Goal: Communication & Community: Answer question/provide support

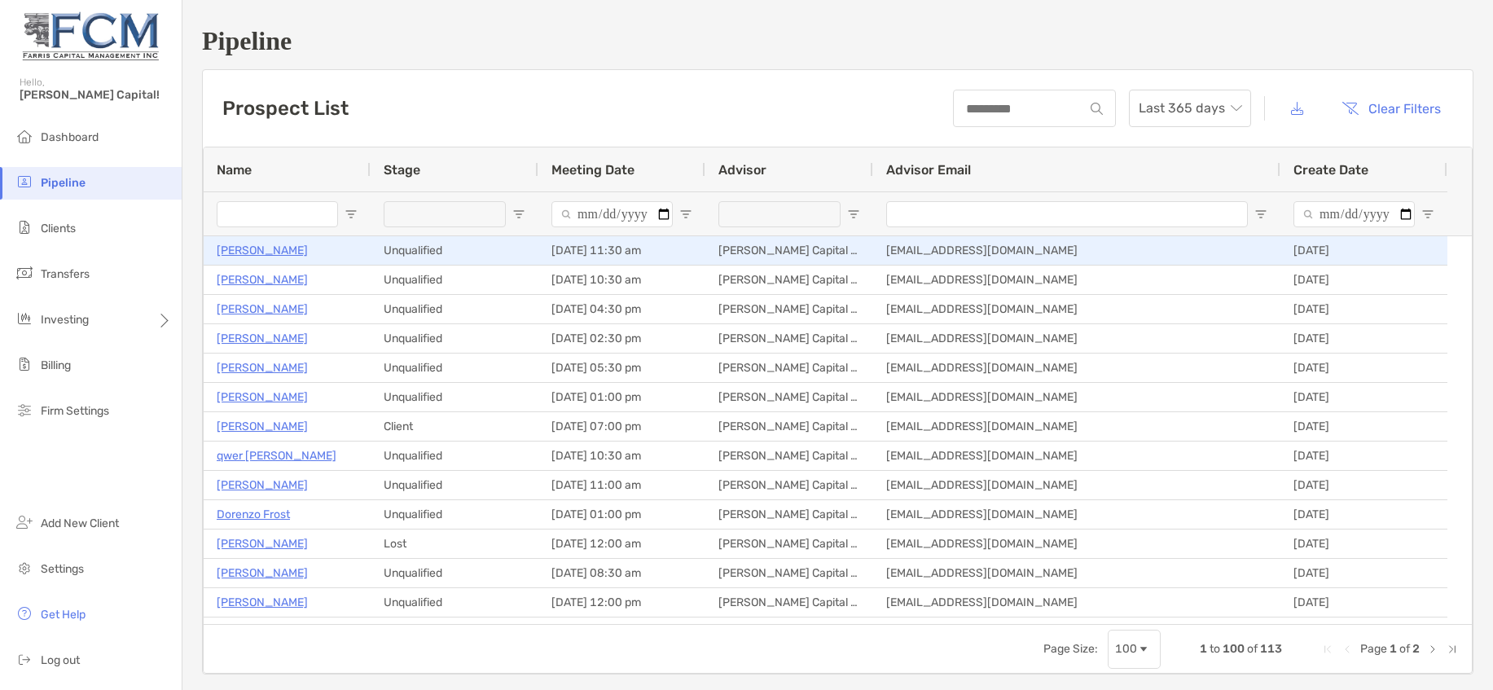
type input "**********"
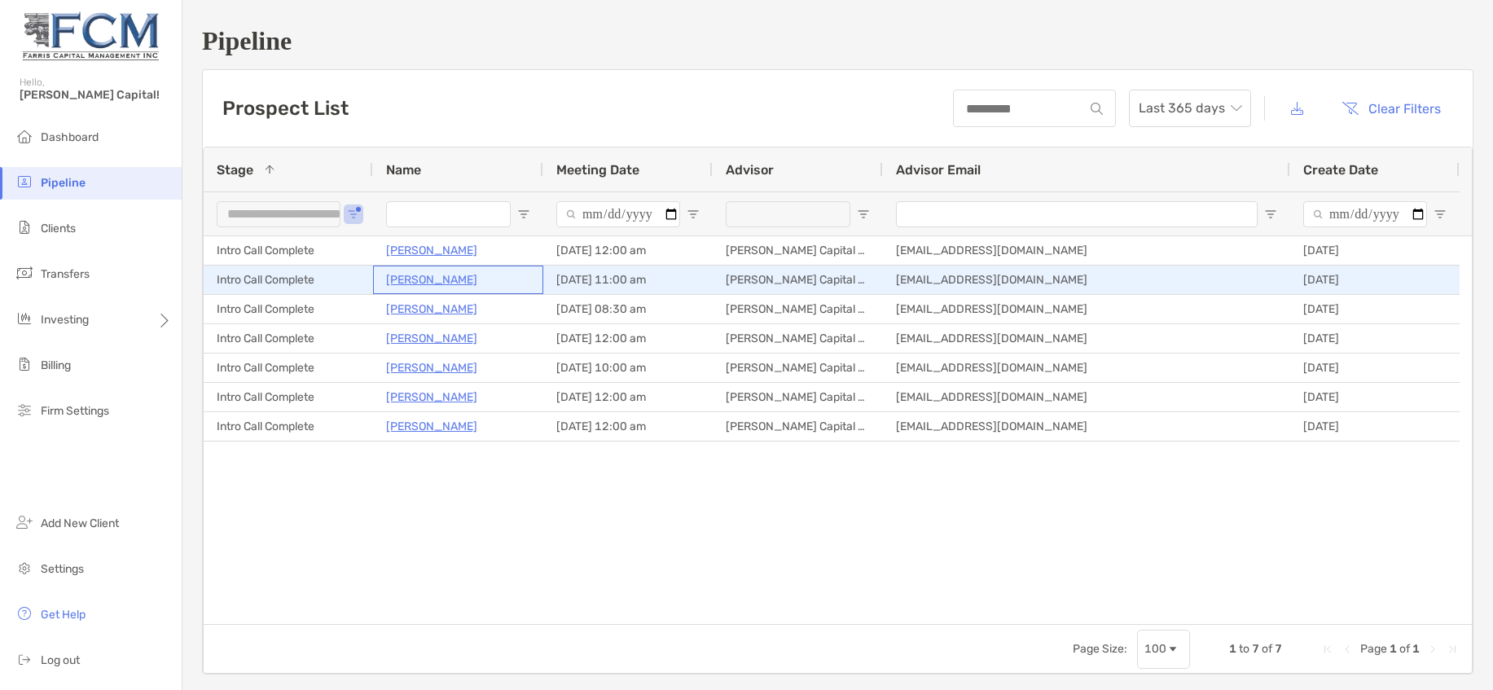
click at [440, 280] on p "Joshua Girnus" at bounding box center [431, 280] width 91 height 20
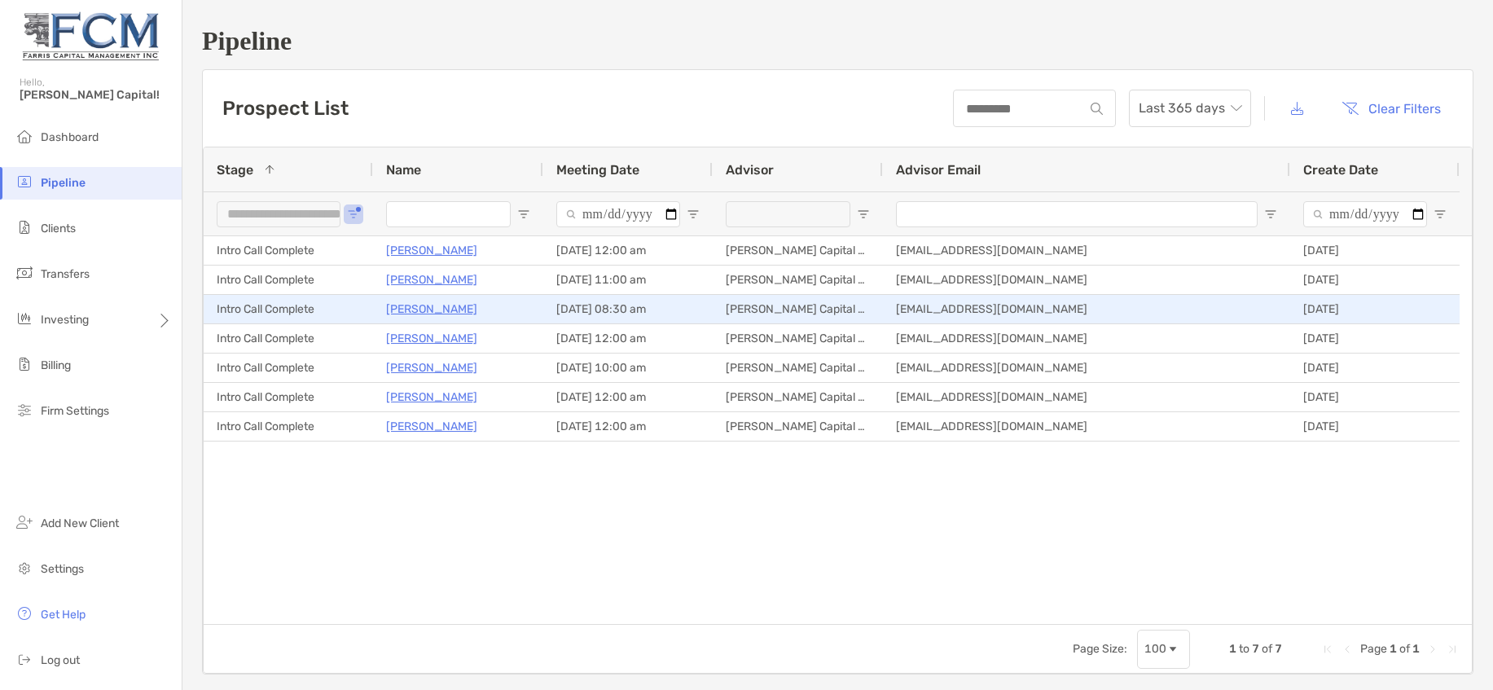
click at [432, 306] on p "Corey Bailey" at bounding box center [431, 309] width 91 height 20
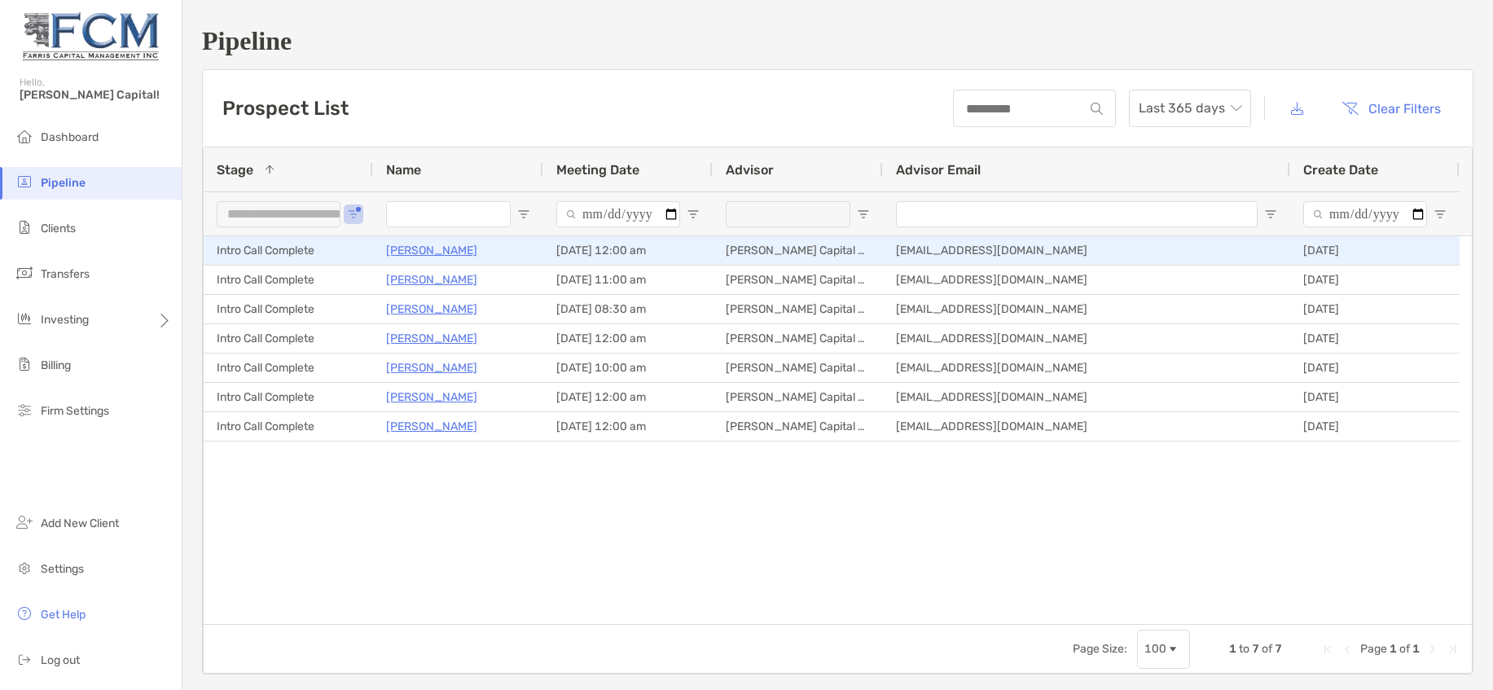
click at [434, 252] on p "[PERSON_NAME]" at bounding box center [431, 250] width 91 height 20
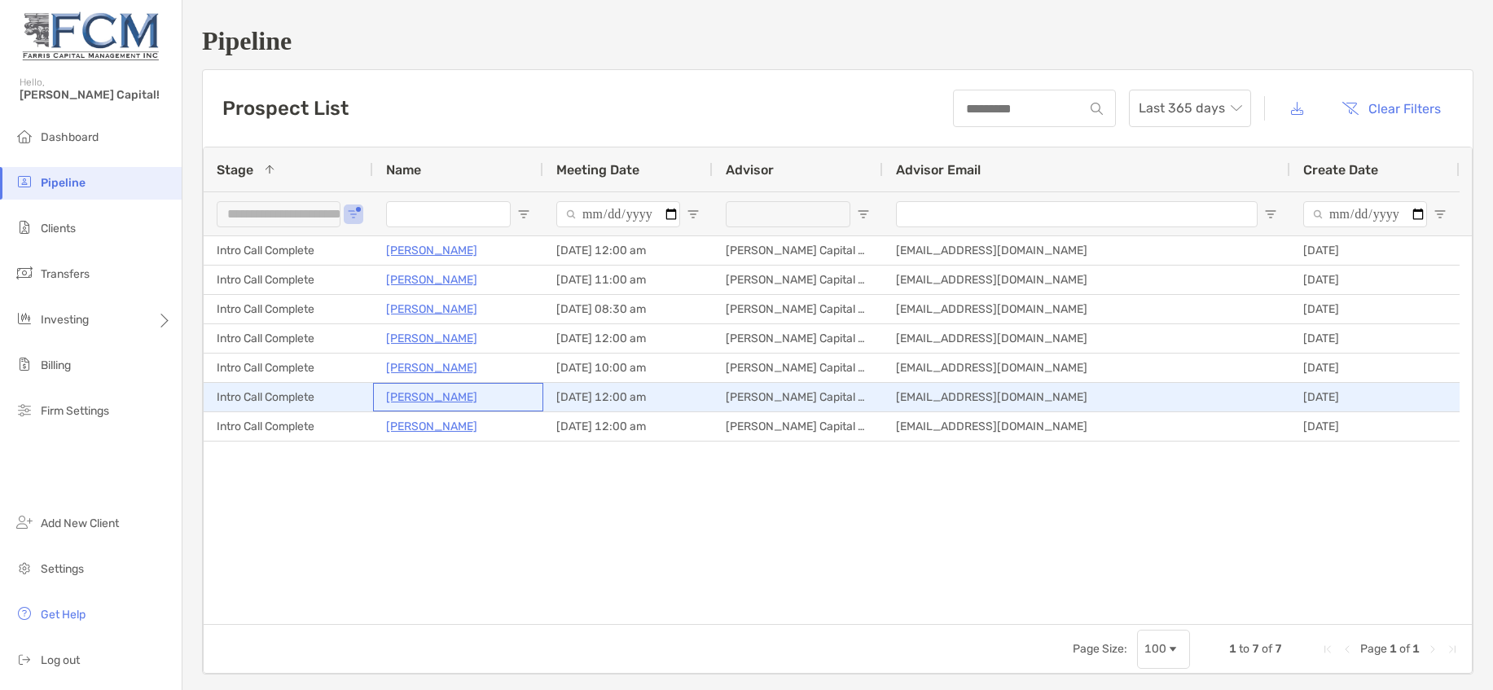
click at [447, 395] on p "Jonathan Walthall" at bounding box center [431, 397] width 91 height 20
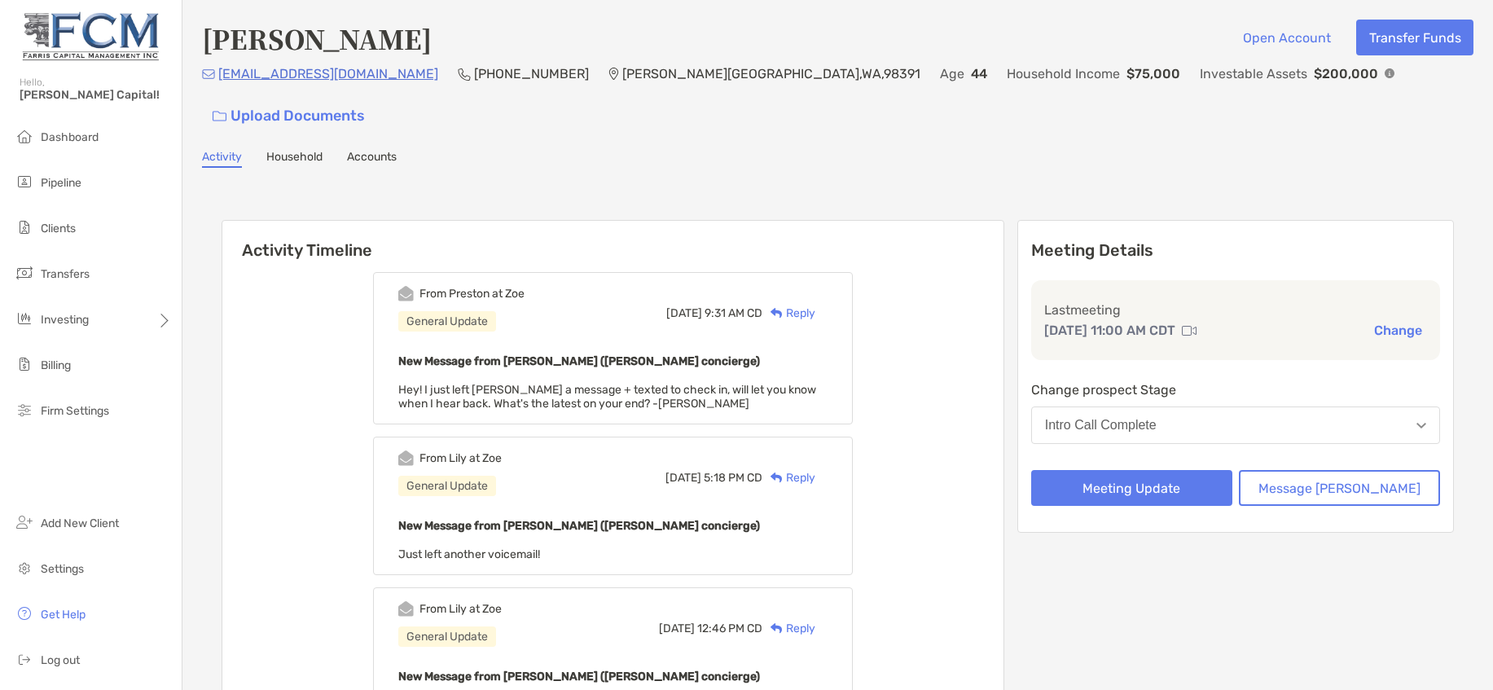
click at [816, 305] on div "Reply" at bounding box center [789, 313] width 53 height 17
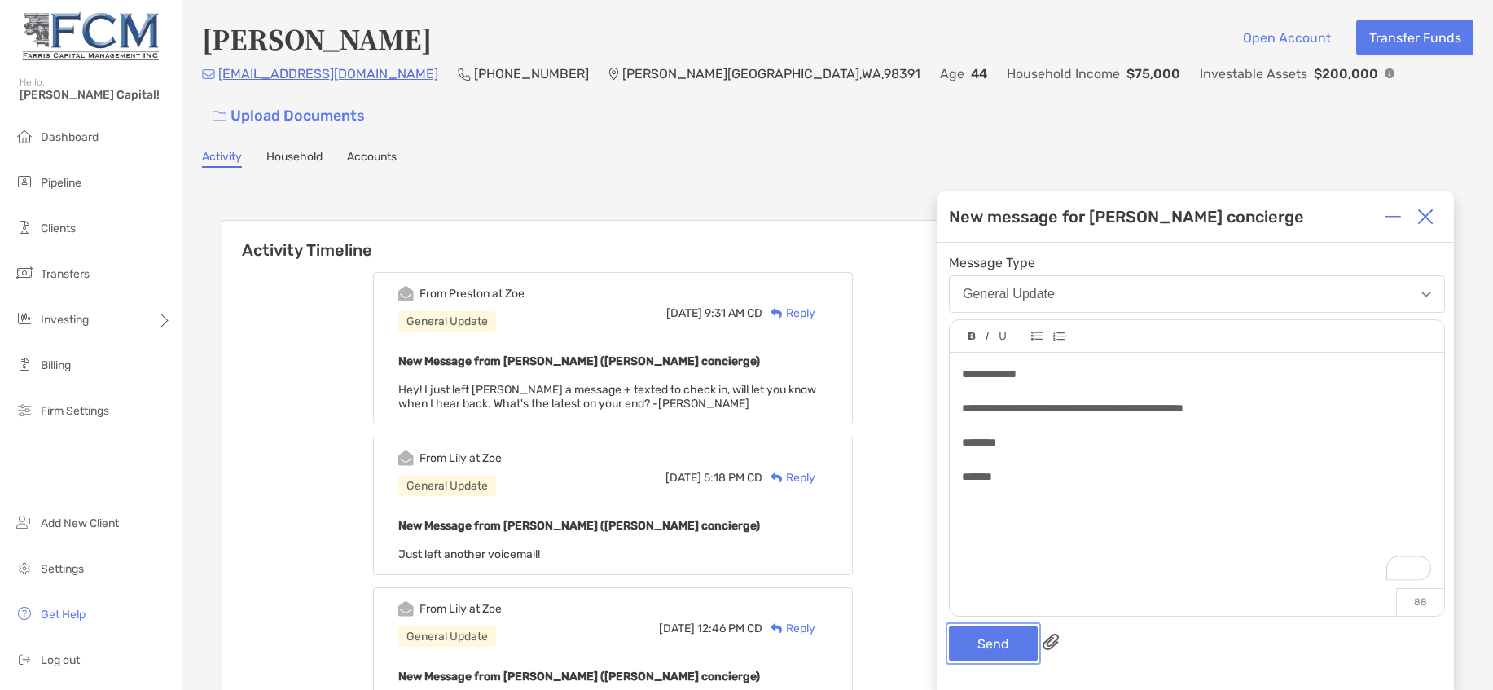
click at [1015, 635] on button "Send" at bounding box center [993, 644] width 89 height 36
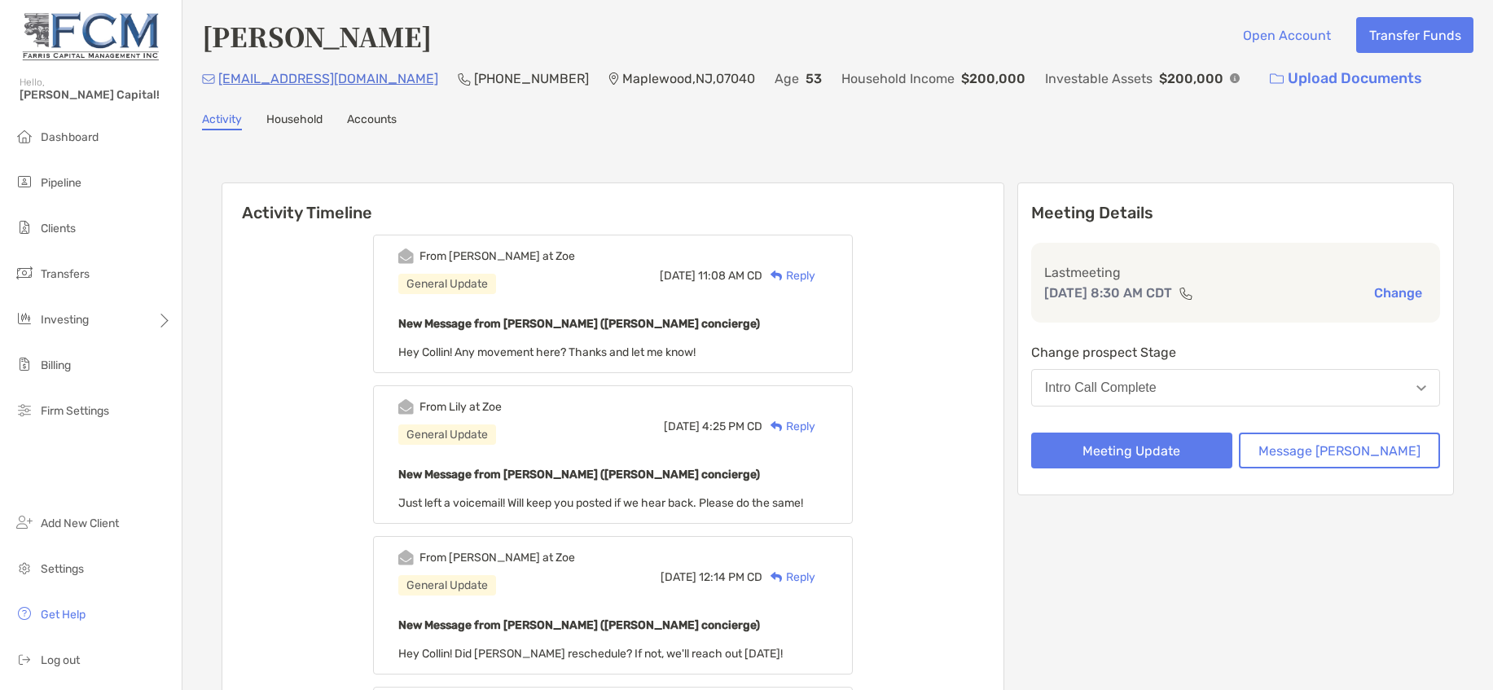
scroll to position [3, 0]
click at [815, 268] on div "Reply" at bounding box center [789, 274] width 53 height 17
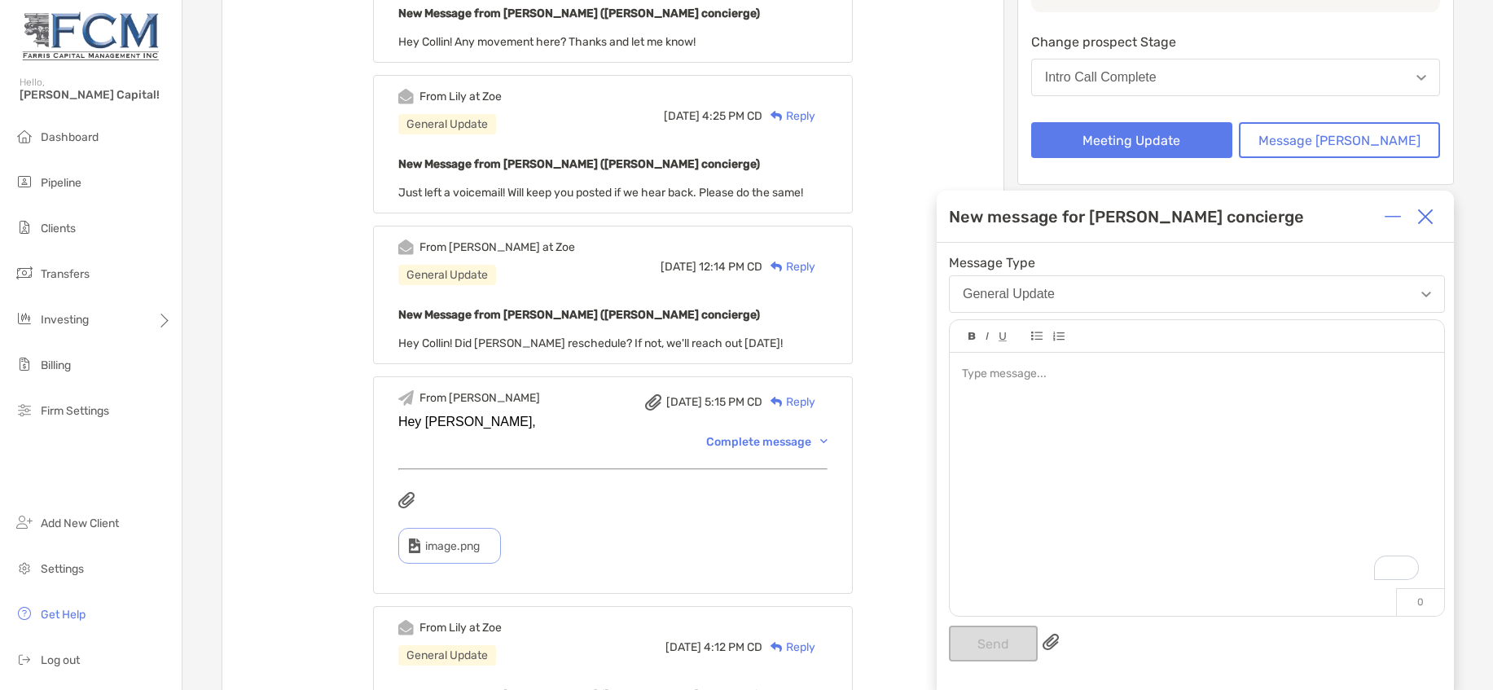
scroll to position [332, 0]
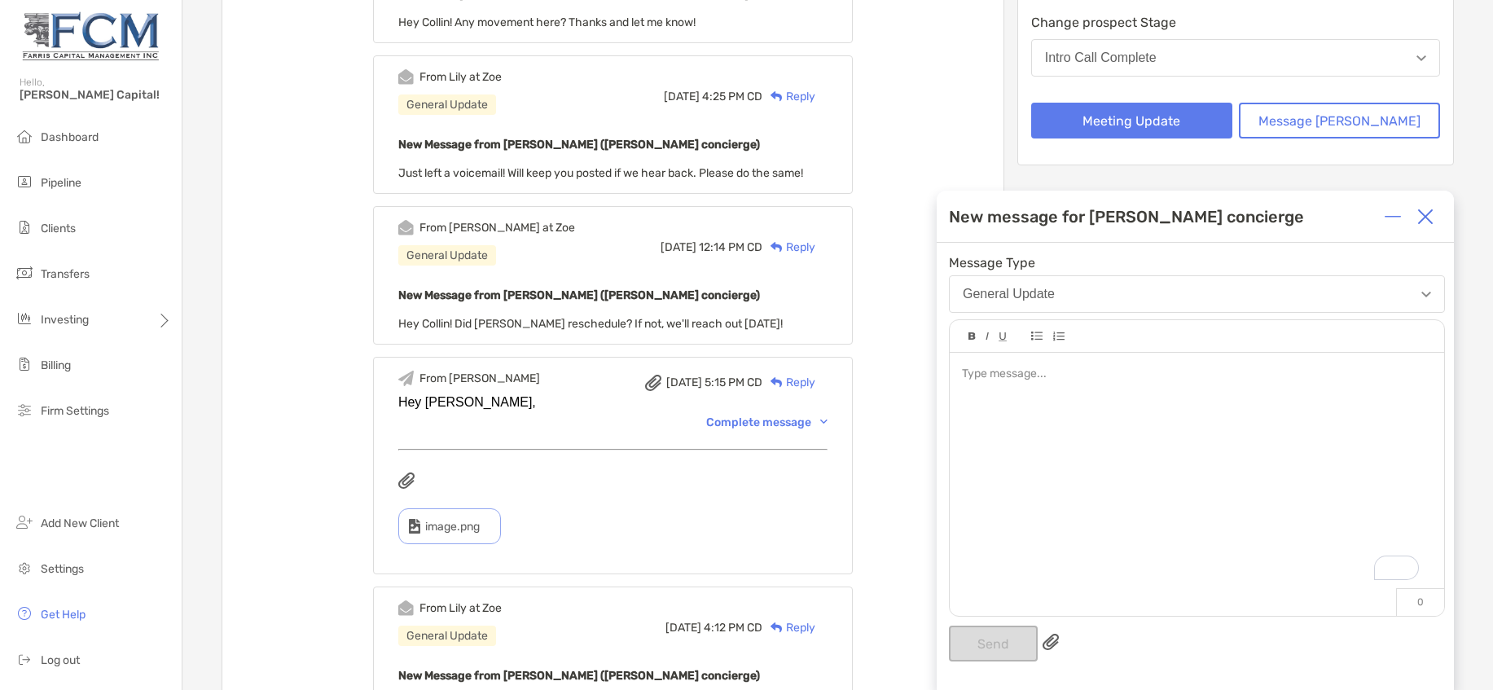
click at [772, 424] on div "Complete message" at bounding box center [766, 423] width 121 height 14
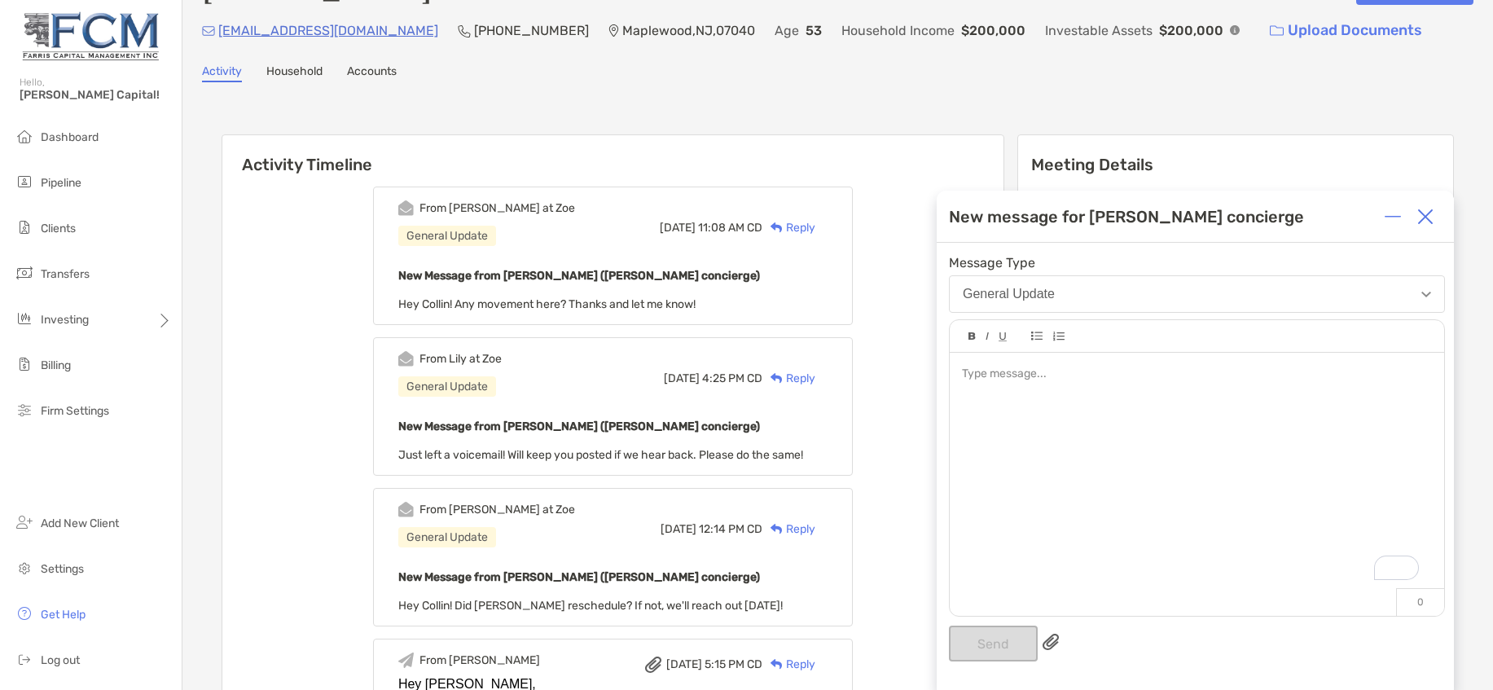
scroll to position [0, 0]
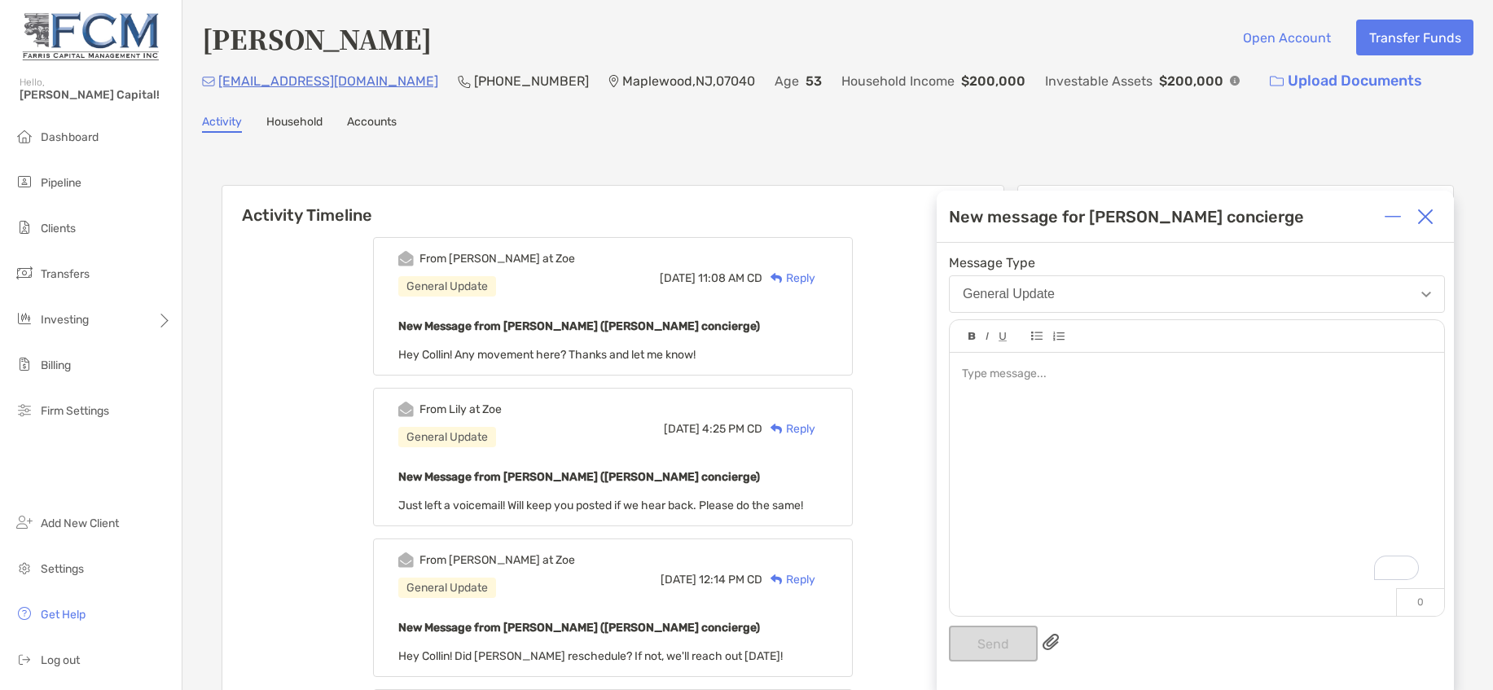
click at [1040, 404] on div "To enrich screen reader interactions, please activate Accessibility in Grammarl…" at bounding box center [1197, 476] width 495 height 247
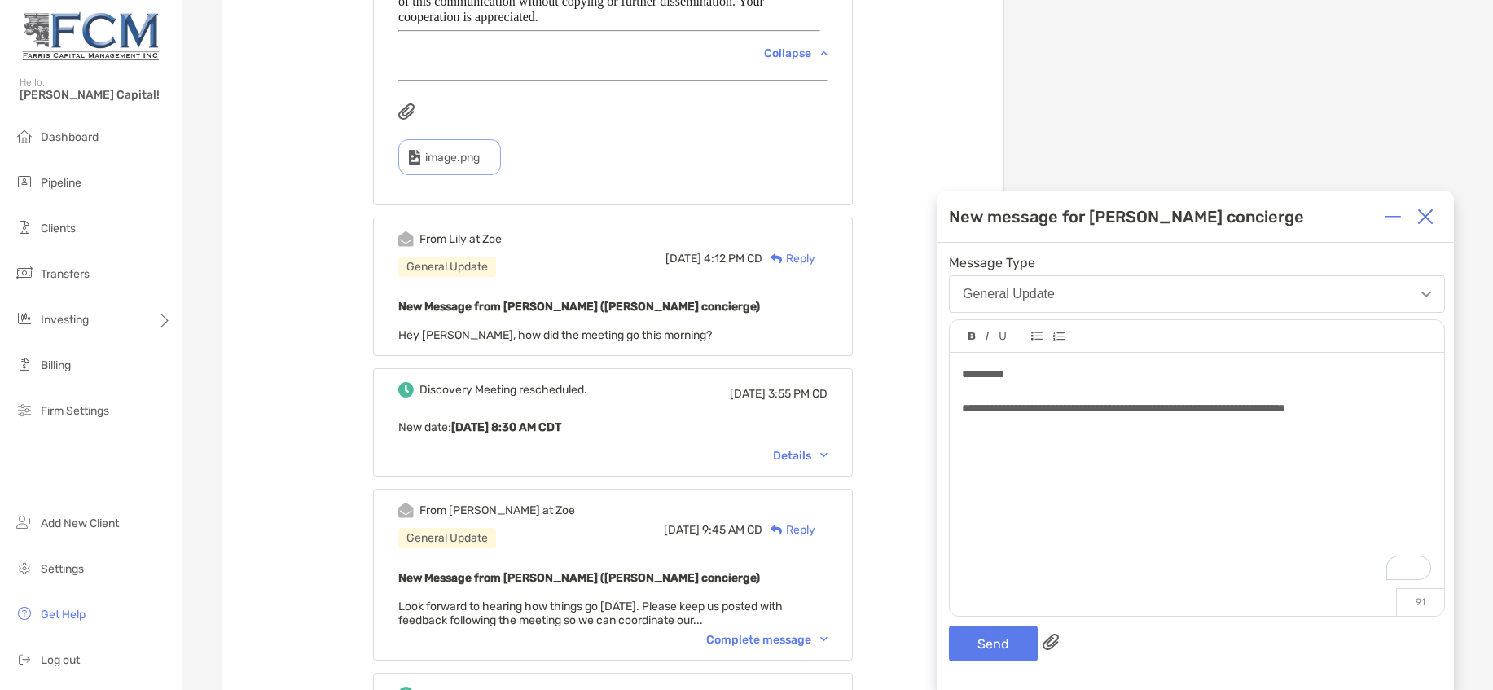
scroll to position [1349, 0]
click at [828, 414] on div "Discovery Meeting rescheduled. Tue, Aug 12 3:55 PM CD New date : Wed, Aug 13 8:…" at bounding box center [613, 421] width 480 height 108
click at [828, 448] on div "Details" at bounding box center [800, 455] width 55 height 14
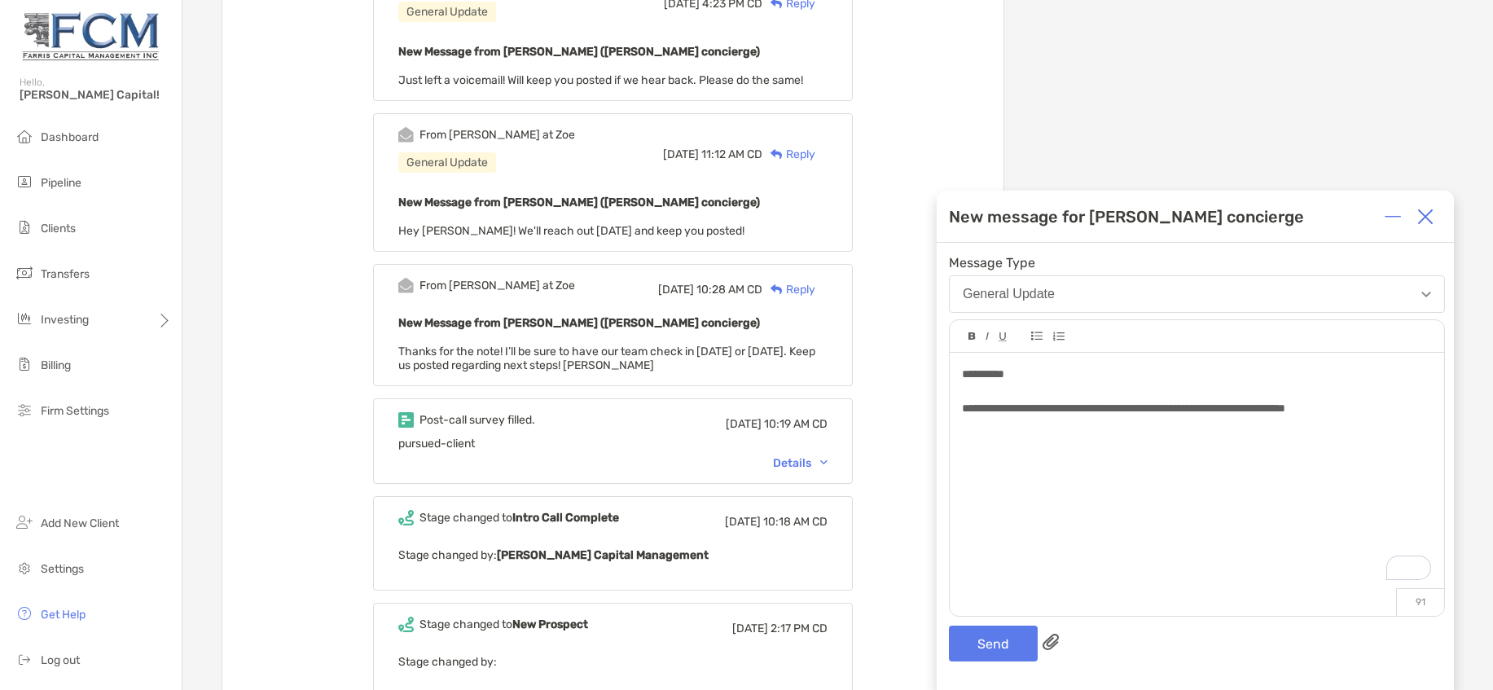
scroll to position [2823, 0]
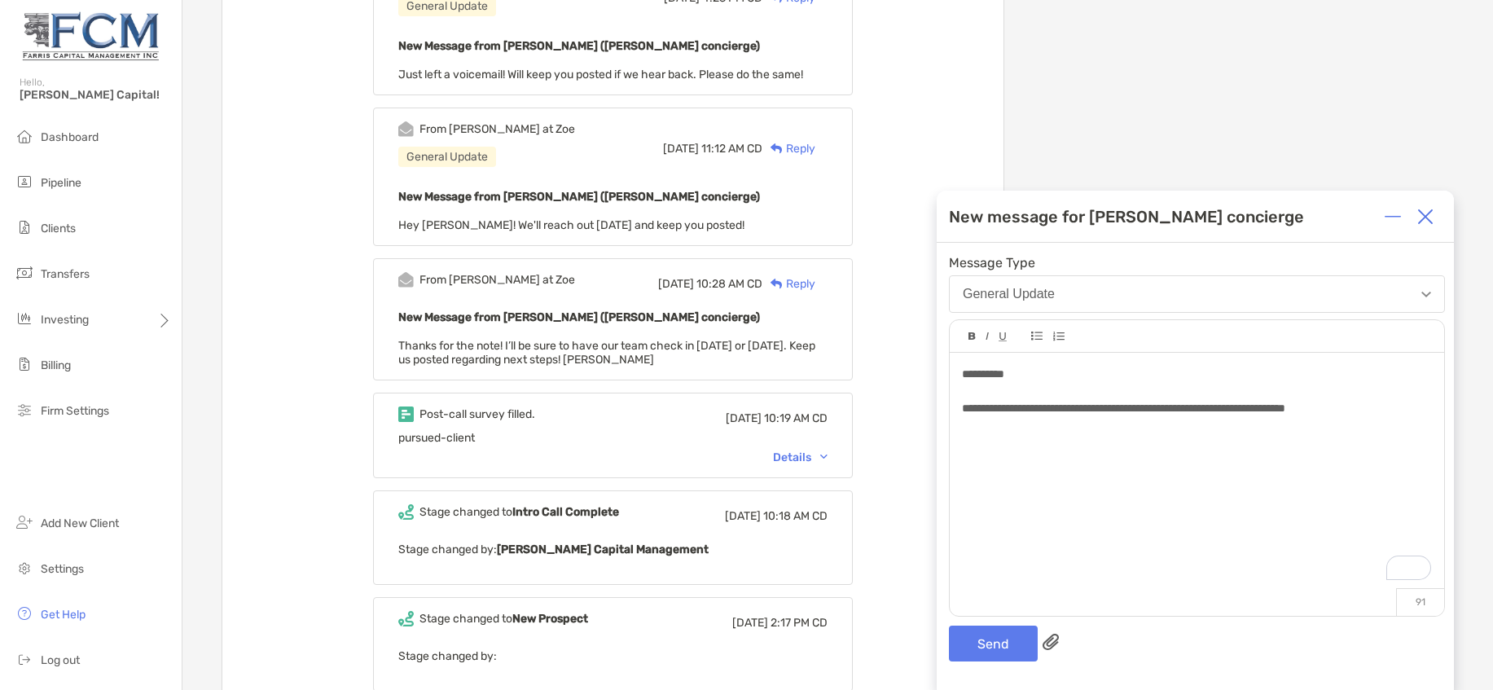
click at [820, 451] on div "Details" at bounding box center [800, 458] width 55 height 14
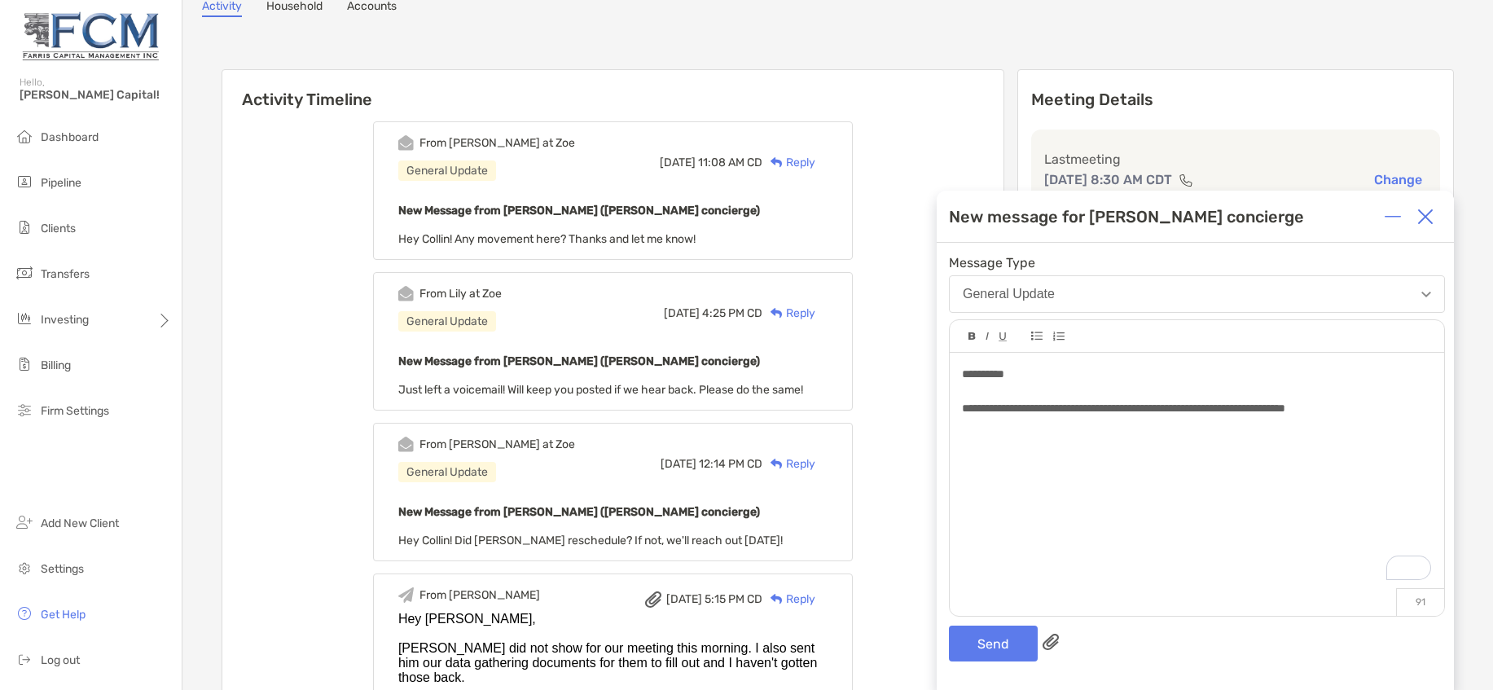
scroll to position [0, 0]
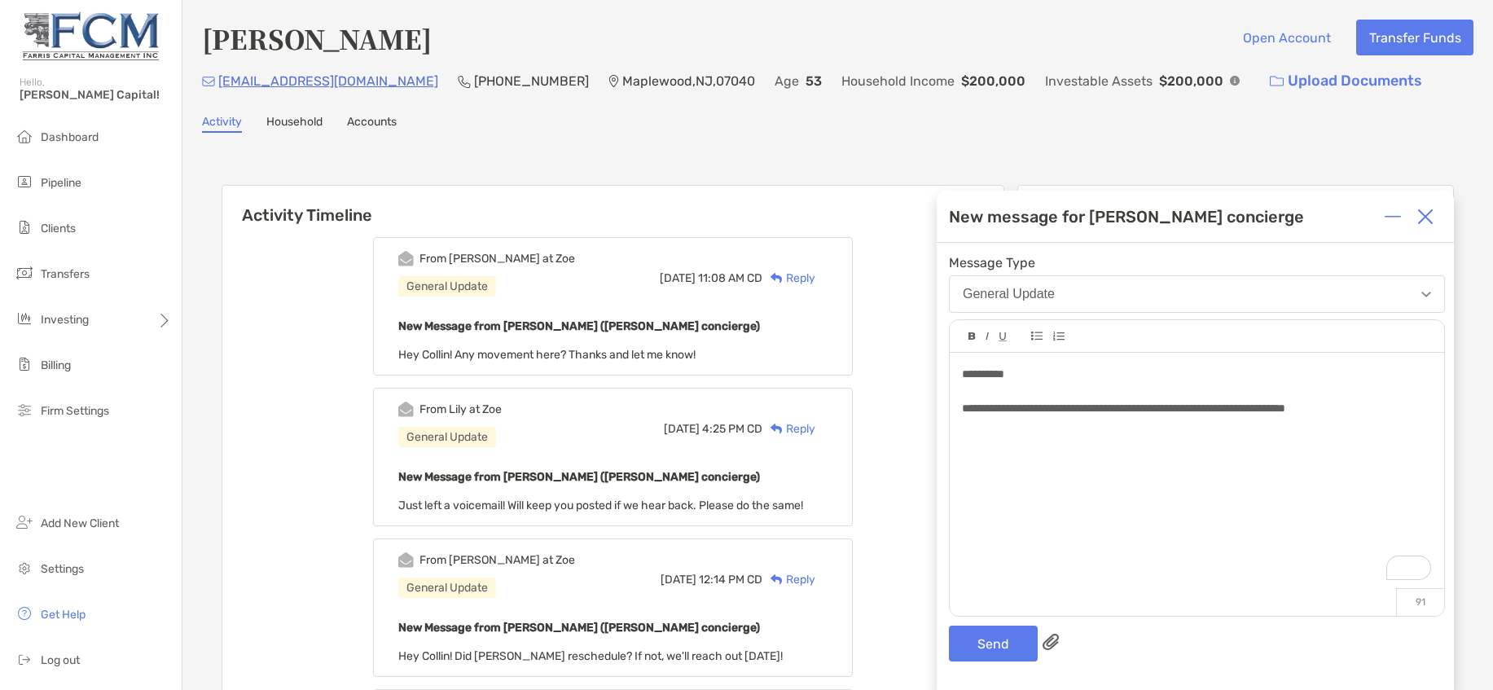
click at [1351, 477] on div "**********" at bounding box center [1197, 476] width 495 height 247
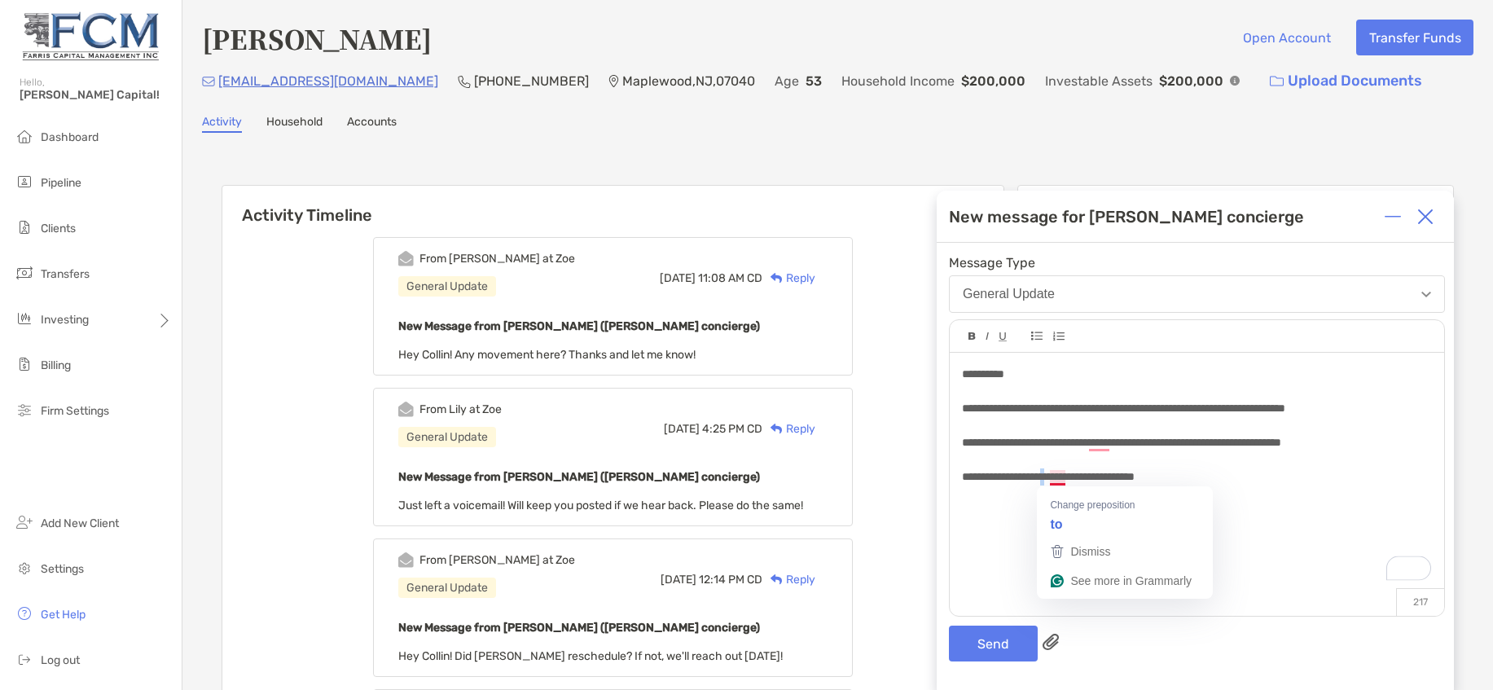
click at [1066, 468] on div "**********" at bounding box center [1196, 476] width 469 height 17
click at [1089, 442] on span "**********" at bounding box center [1121, 442] width 319 height 11
click at [988, 650] on button "Send" at bounding box center [993, 644] width 89 height 36
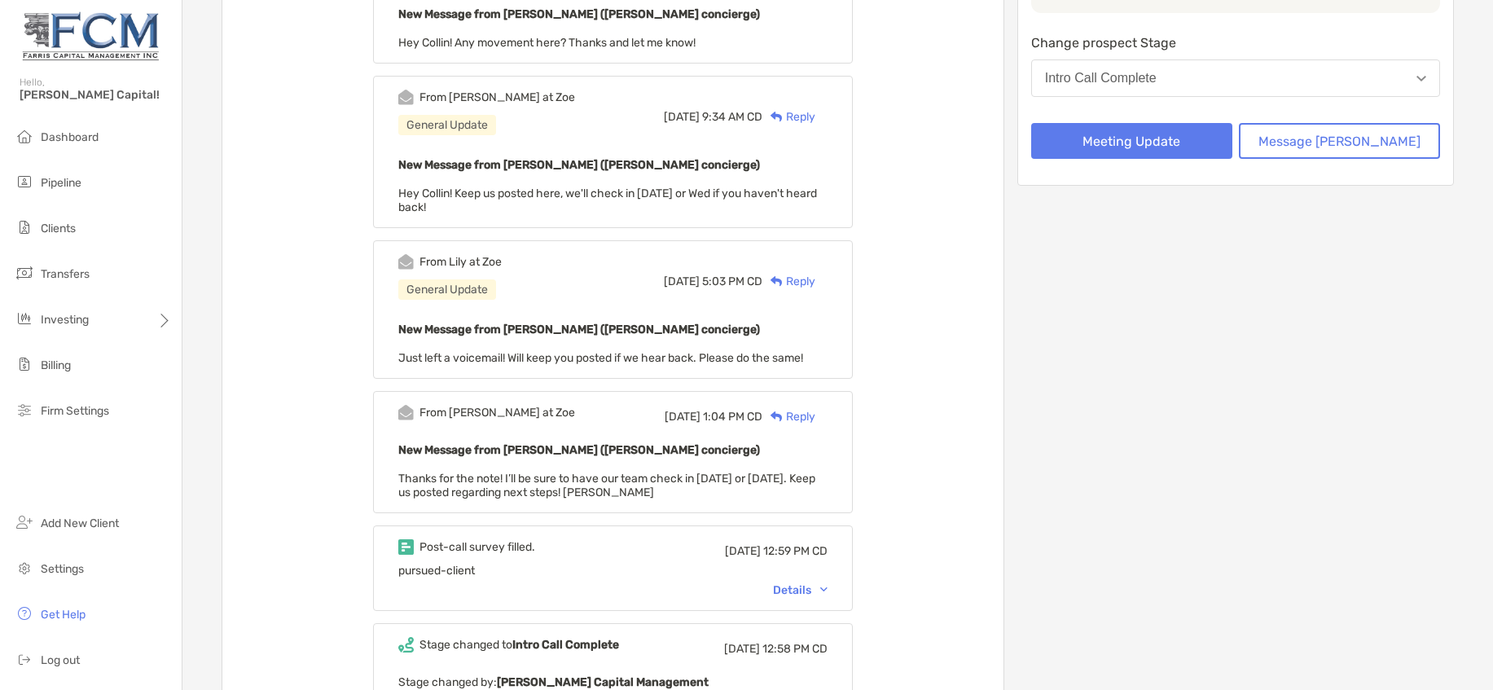
scroll to position [376, 0]
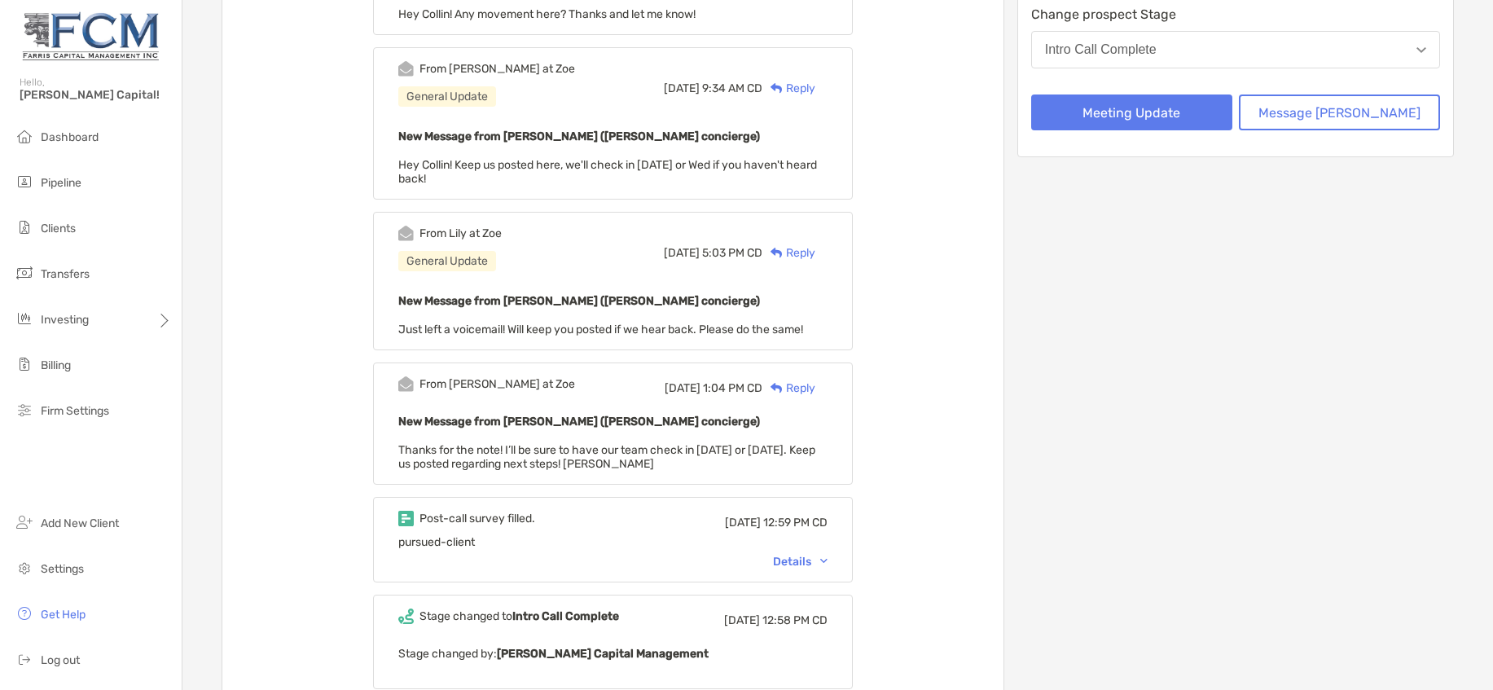
click at [823, 555] on div "Details" at bounding box center [800, 562] width 55 height 14
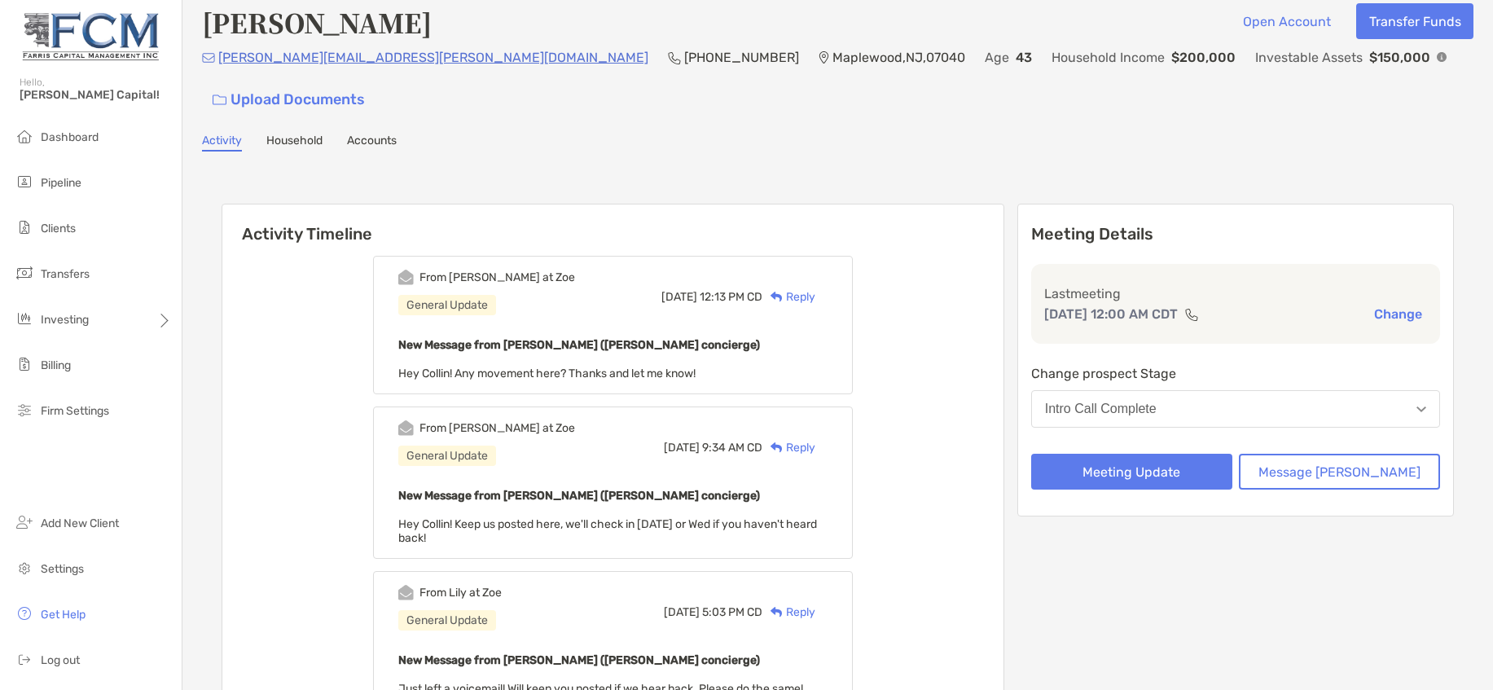
scroll to position [0, 0]
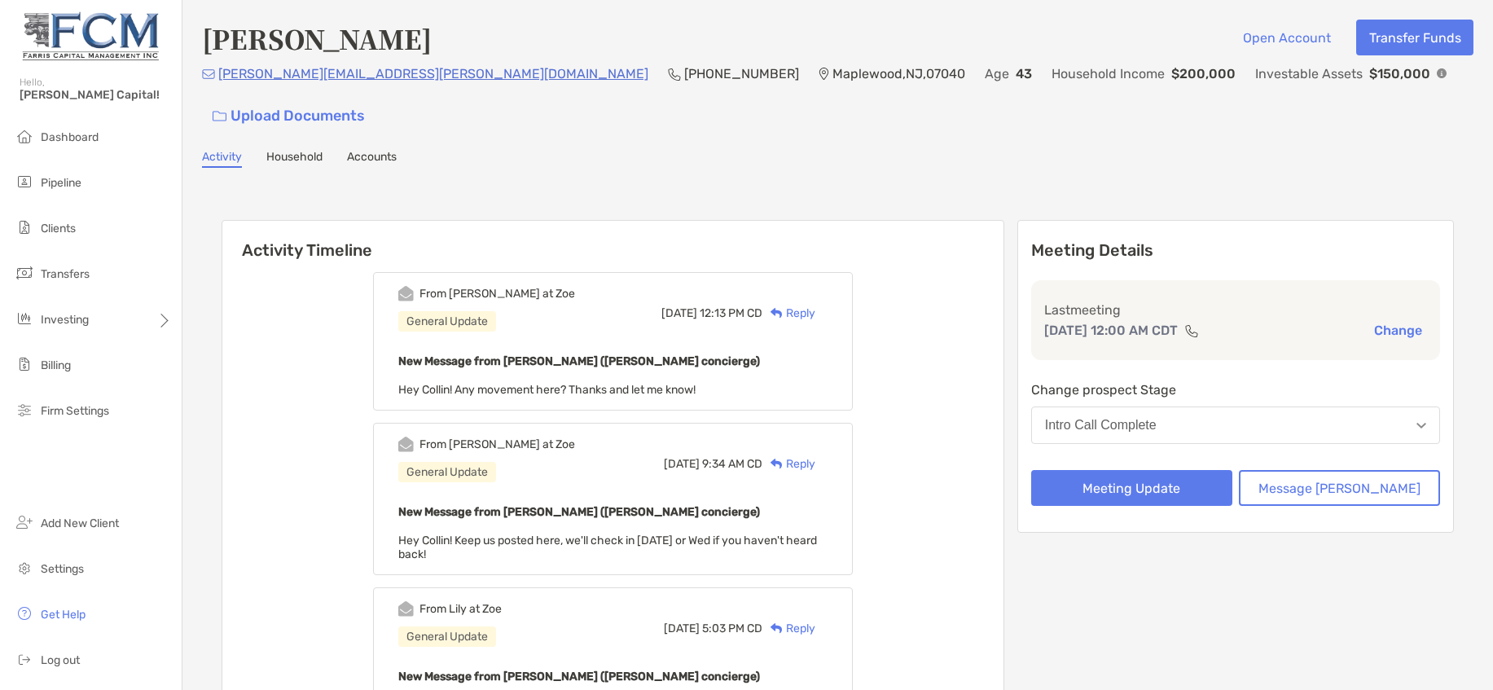
click at [816, 305] on div "Reply" at bounding box center [789, 313] width 53 height 17
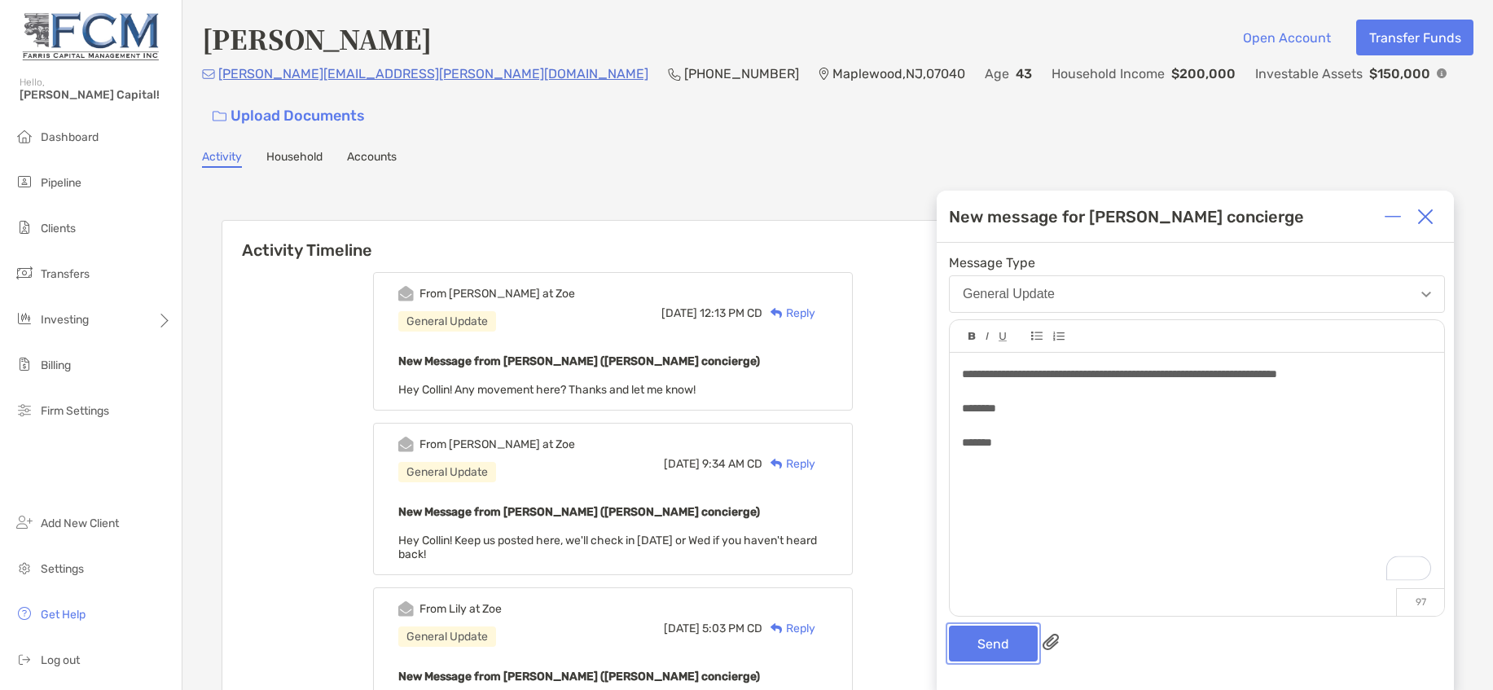
click at [1021, 646] on button "Send" at bounding box center [993, 644] width 89 height 36
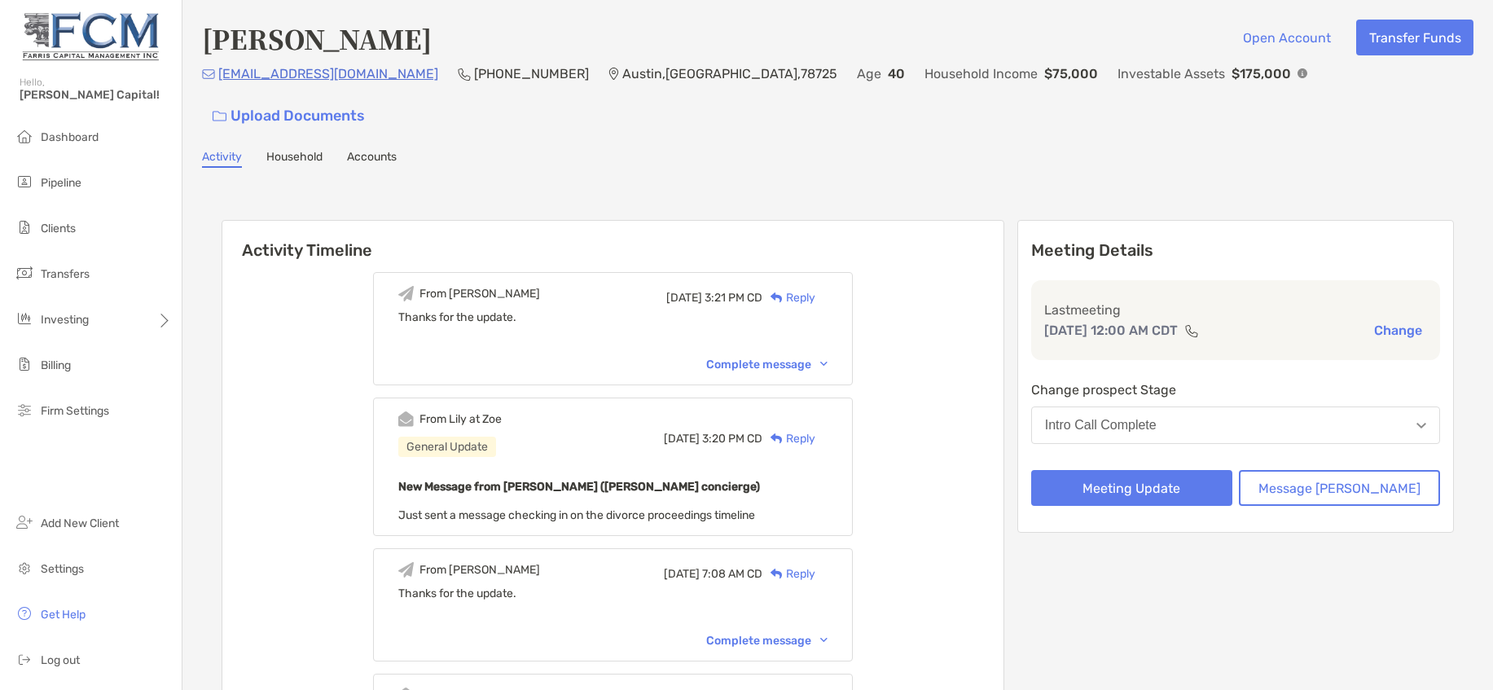
click at [481, 83] on p "[PHONE_NUMBER]" at bounding box center [531, 74] width 115 height 20
copy p "[PHONE_NUMBER]"
